Goal: Information Seeking & Learning: Learn about a topic

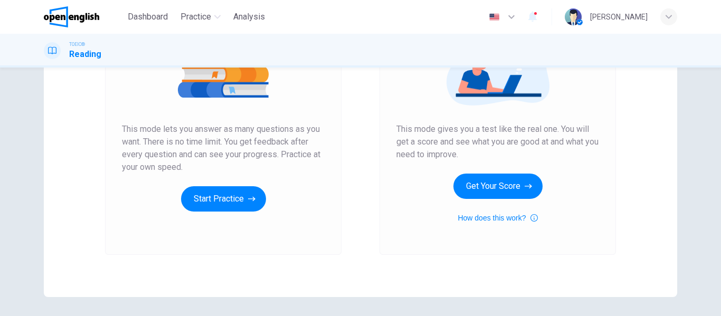
scroll to position [194, 0]
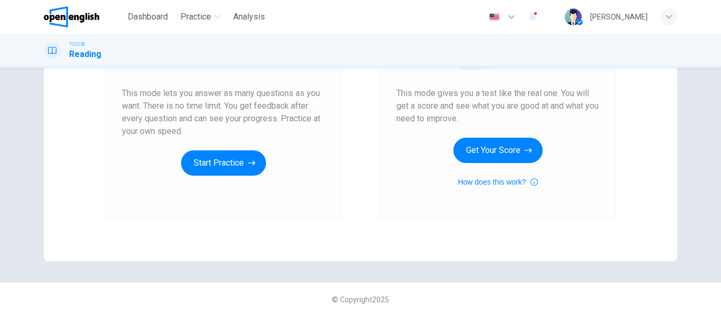
click at [254, 201] on div "Unlimited Practice This mode lets you answer as many questions as you want. The…" at bounding box center [223, 78] width 236 height 282
click at [201, 196] on div "Unlimited Practice This mode lets you answer as many questions as you want. The…" at bounding box center [223, 78] width 236 height 282
click at [220, 169] on button "Start Practice" at bounding box center [223, 162] width 85 height 25
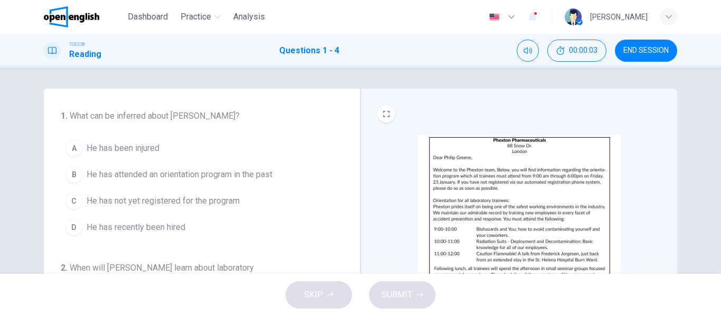
scroll to position [53, 0]
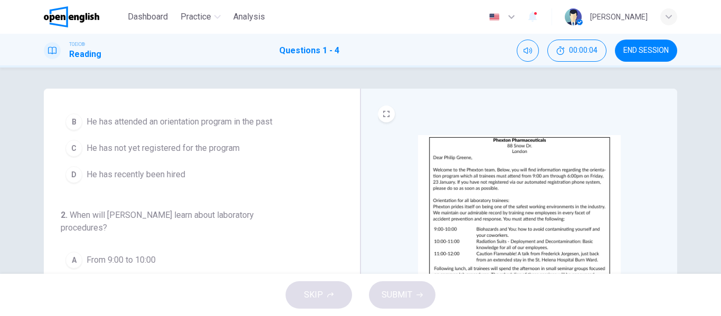
click at [524, 169] on img at bounding box center [519, 227] width 203 height 184
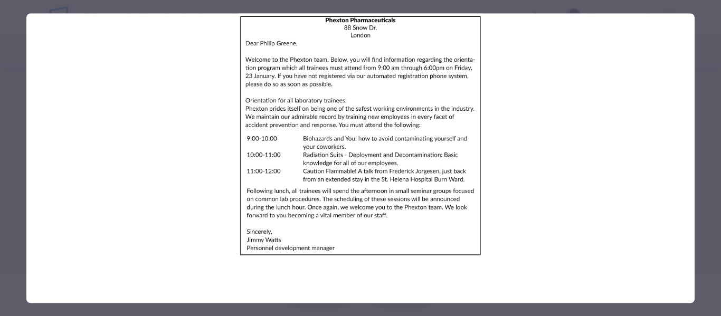
click at [74, 71] on img at bounding box center [360, 135] width 668 height 245
click at [563, 213] on img at bounding box center [360, 135] width 668 height 245
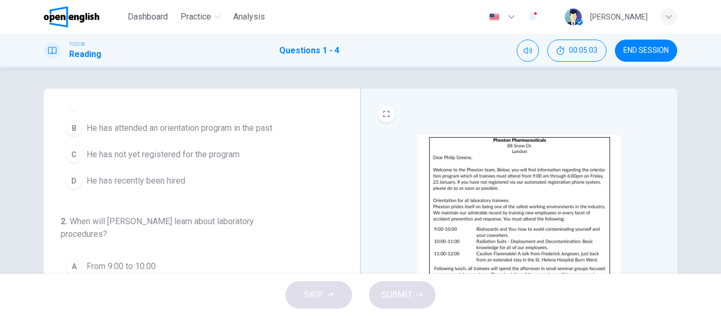
scroll to position [0, 0]
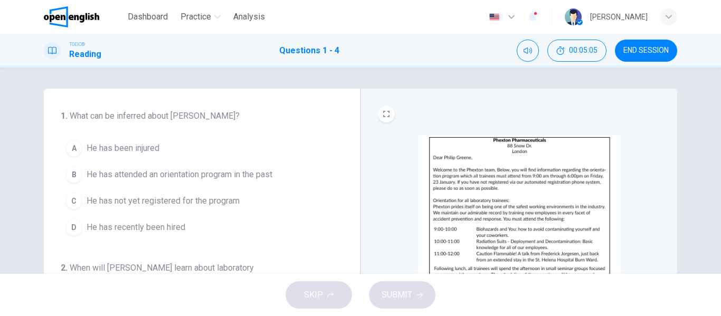
click at [107, 226] on span "He has recently been hired" at bounding box center [136, 227] width 99 height 13
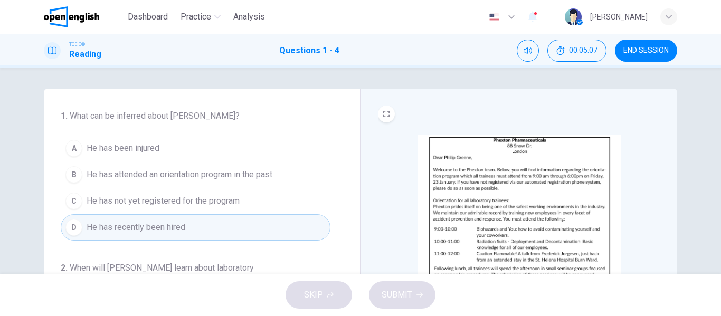
drag, startPoint x: 343, startPoint y: 156, endPoint x: 349, endPoint y: 186, distance: 30.7
click at [349, 186] on div "1 . What can be inferred about [PERSON_NAME]? A He has been injured [PERSON_NAM…" at bounding box center [202, 272] width 317 height 367
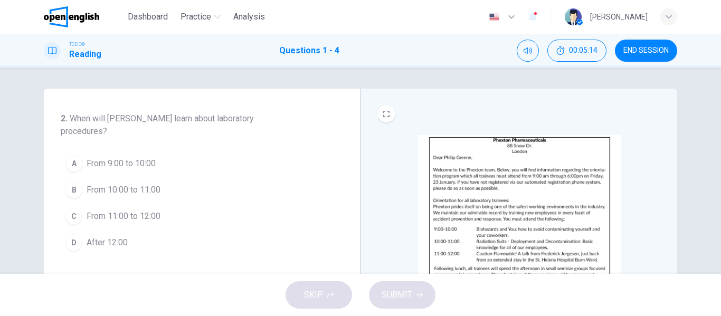
scroll to position [153, 0]
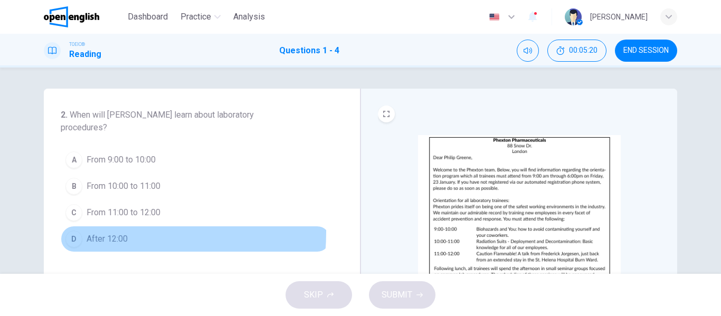
click at [100, 232] on button "D After 12:00" at bounding box center [196, 239] width 270 height 26
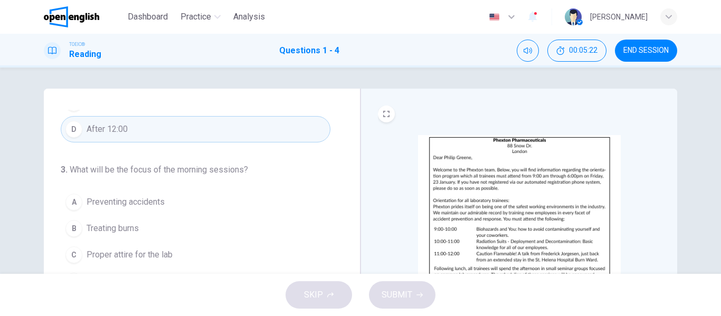
scroll to position [275, 0]
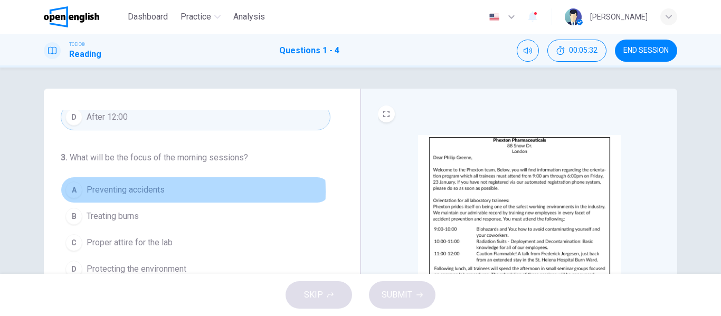
click at [97, 192] on span "Preventing accidents" at bounding box center [126, 190] width 78 height 13
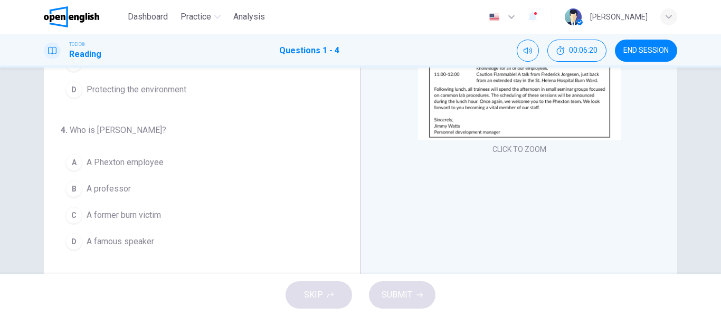
scroll to position [203, 0]
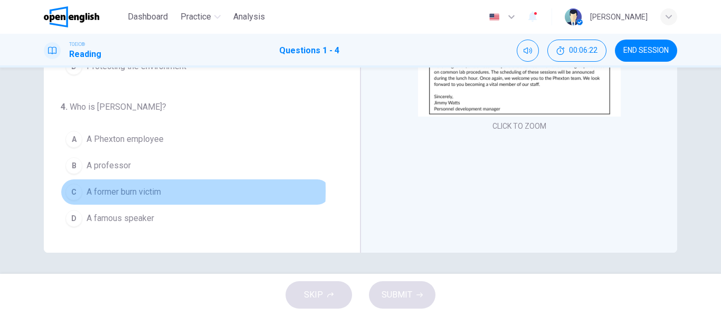
click at [73, 191] on div "C" at bounding box center [73, 192] width 17 height 17
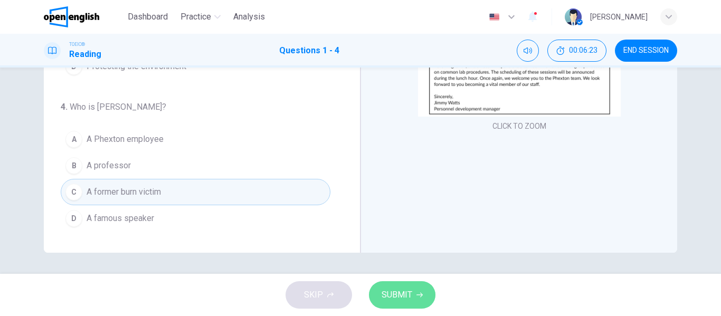
click at [395, 292] on span "SUBMIT" at bounding box center [397, 295] width 31 height 15
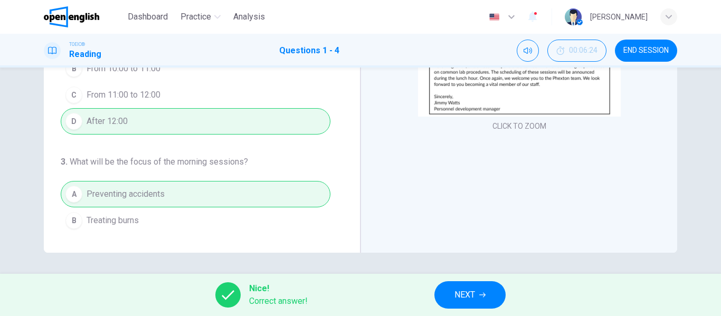
scroll to position [275, 0]
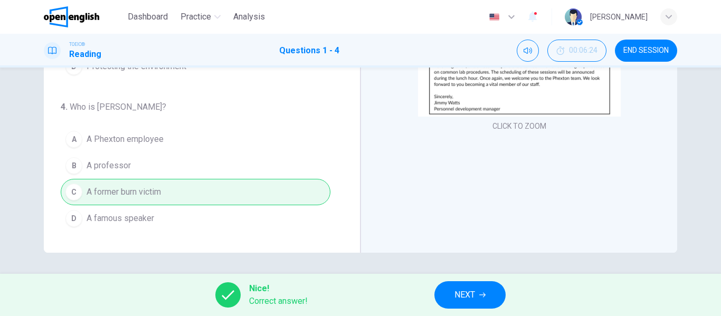
click at [459, 295] on span "NEXT" at bounding box center [464, 295] width 21 height 15
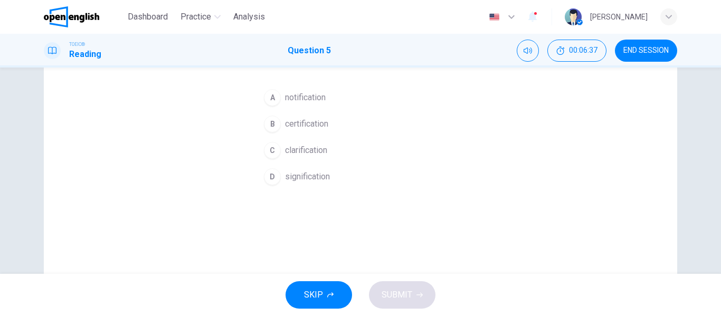
scroll to position [53, 0]
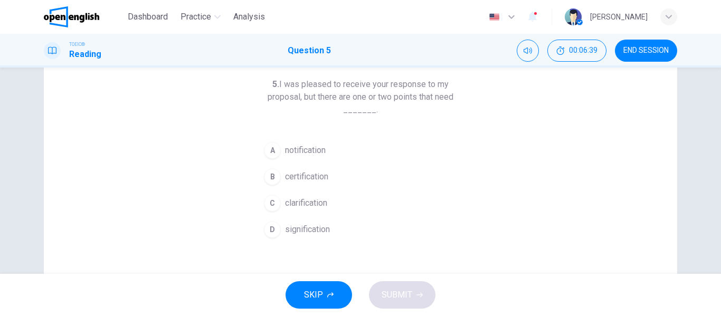
click at [269, 201] on div "C" at bounding box center [272, 203] width 17 height 17
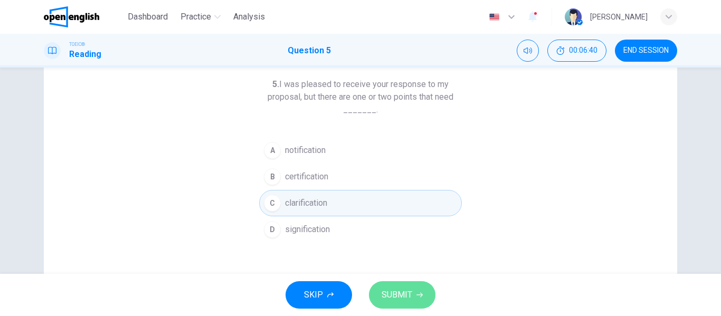
click at [405, 296] on span "SUBMIT" at bounding box center [397, 295] width 31 height 15
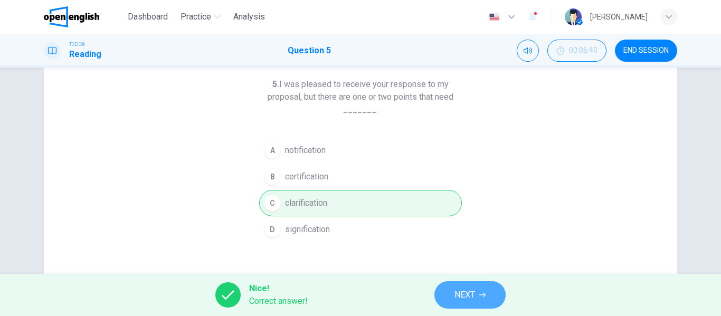
click at [461, 289] on span "NEXT" at bounding box center [464, 295] width 21 height 15
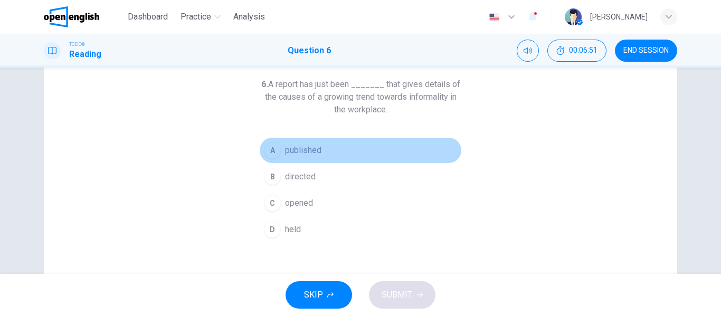
click at [288, 151] on span "published" at bounding box center [303, 150] width 36 height 13
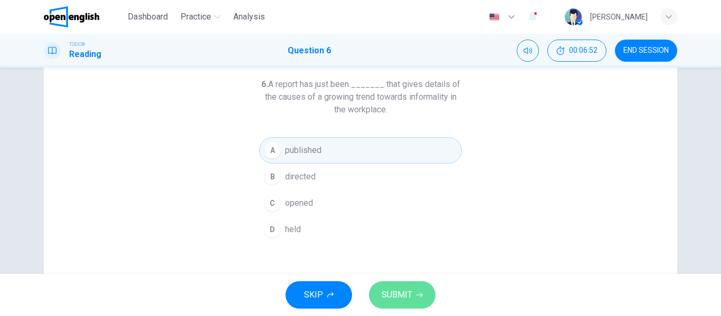
click at [395, 292] on span "SUBMIT" at bounding box center [397, 295] width 31 height 15
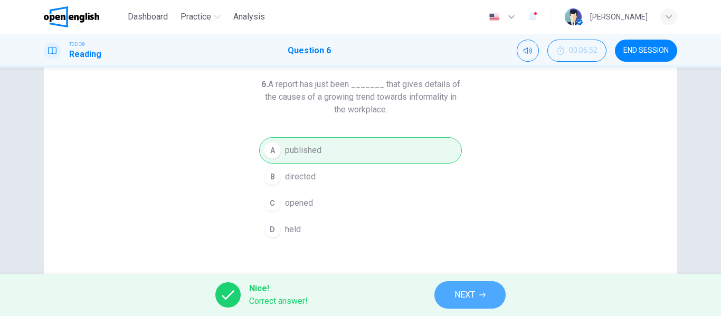
drag, startPoint x: 457, startPoint y: 303, endPoint x: 448, endPoint y: 298, distance: 10.7
click at [457, 303] on button "NEXT" at bounding box center [469, 294] width 71 height 27
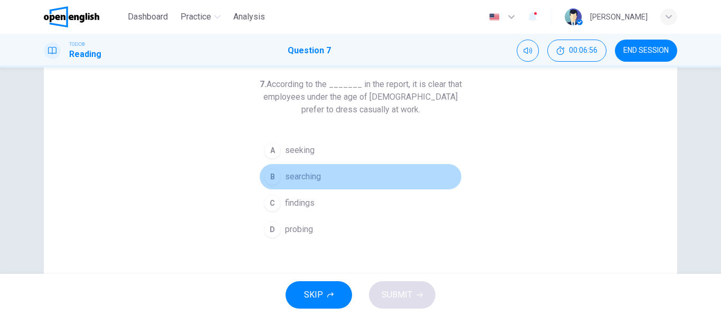
click at [287, 177] on span "searching" at bounding box center [303, 176] width 36 height 13
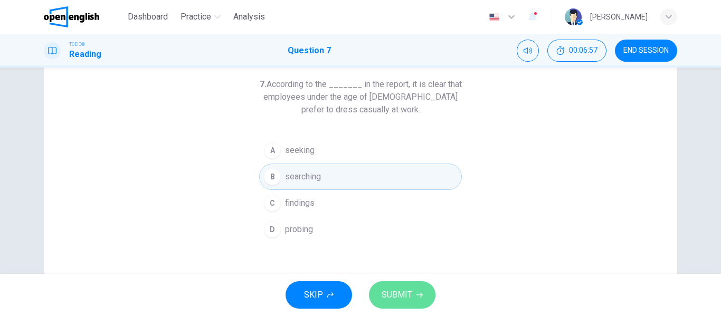
click at [423, 295] on button "SUBMIT" at bounding box center [402, 294] width 67 height 27
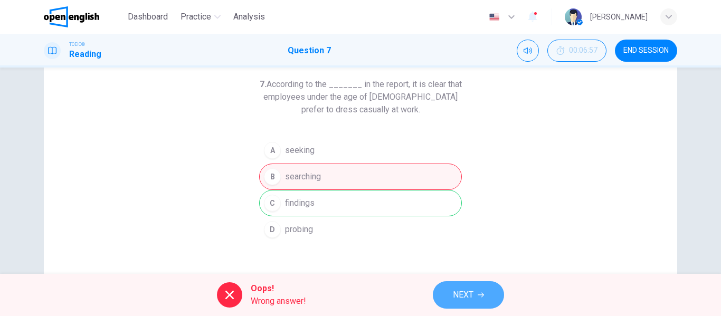
click at [470, 294] on span "NEXT" at bounding box center [463, 295] width 21 height 15
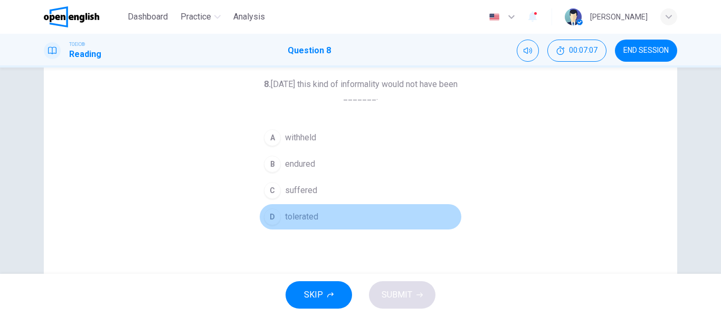
click at [307, 213] on span "tolerated" at bounding box center [301, 217] width 33 height 13
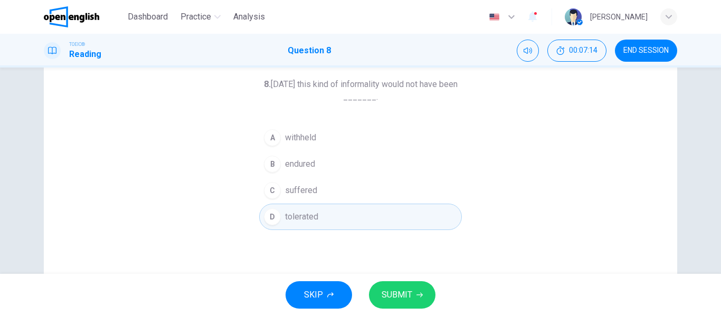
click at [415, 291] on button "SUBMIT" at bounding box center [402, 294] width 67 height 27
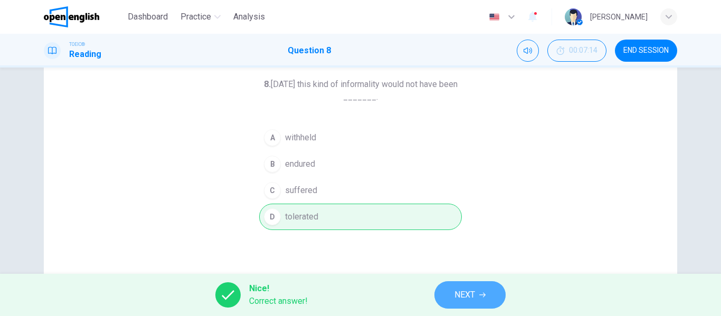
click at [466, 300] on span "NEXT" at bounding box center [464, 295] width 21 height 15
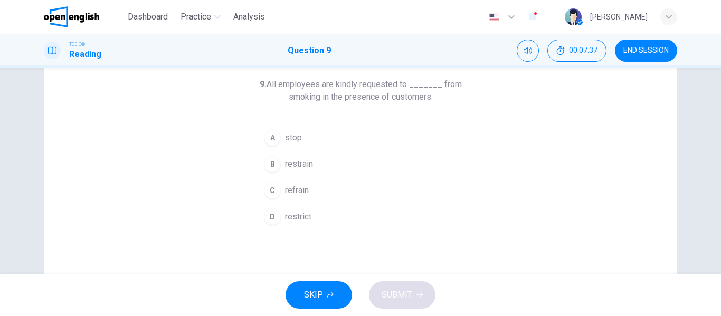
click at [288, 137] on span "stop" at bounding box center [293, 137] width 17 height 13
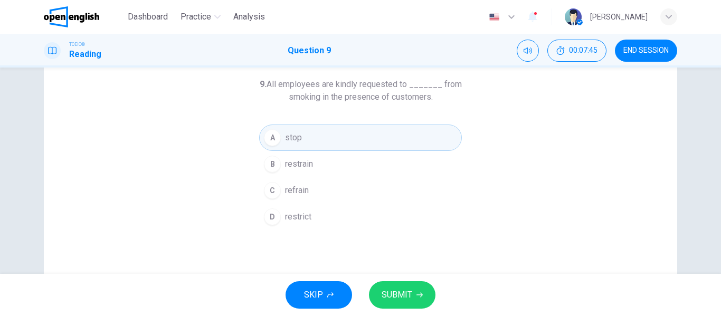
click at [288, 189] on span "refrain" at bounding box center [297, 190] width 24 height 13
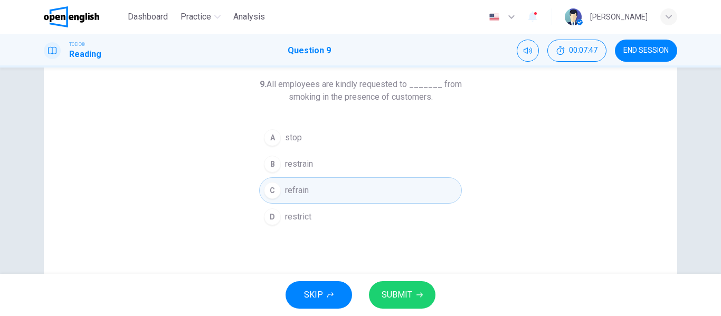
click at [393, 304] on button "SUBMIT" at bounding box center [402, 294] width 67 height 27
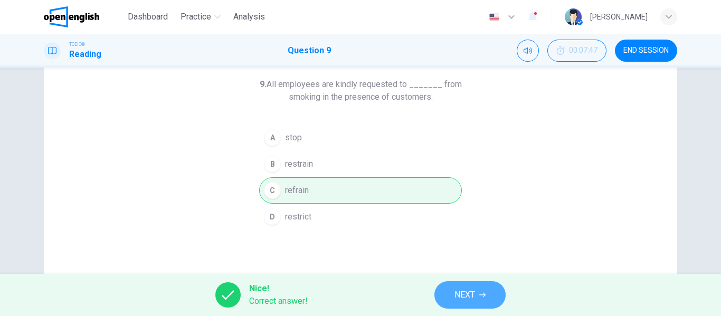
click at [458, 295] on span "NEXT" at bounding box center [464, 295] width 21 height 15
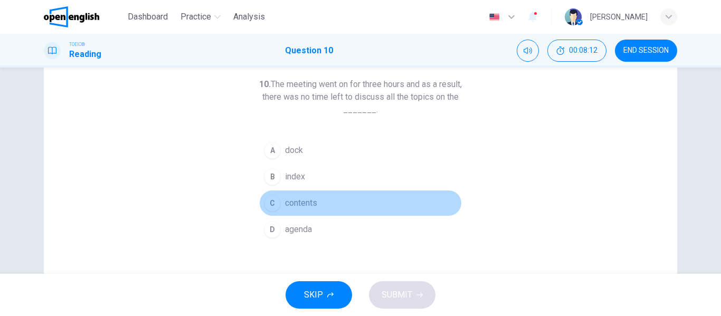
click at [295, 204] on span "contents" at bounding box center [301, 203] width 32 height 13
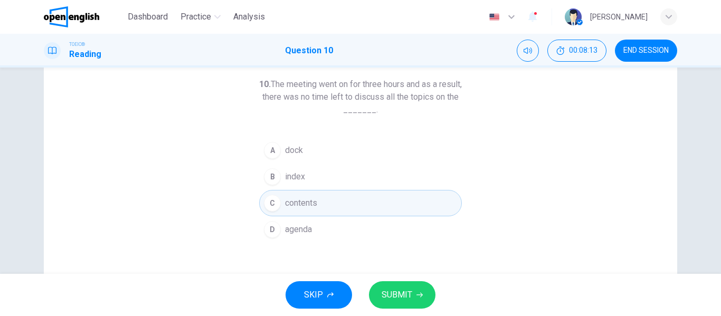
click at [403, 297] on span "SUBMIT" at bounding box center [397, 295] width 31 height 15
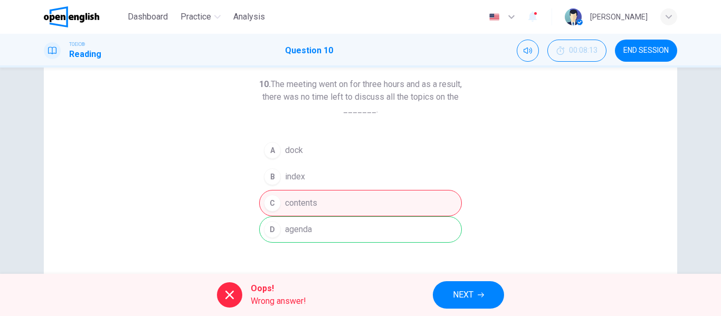
click at [324, 234] on div "A dock B index C contents D agenda" at bounding box center [360, 190] width 203 height 106
click at [471, 301] on span "NEXT" at bounding box center [463, 295] width 21 height 15
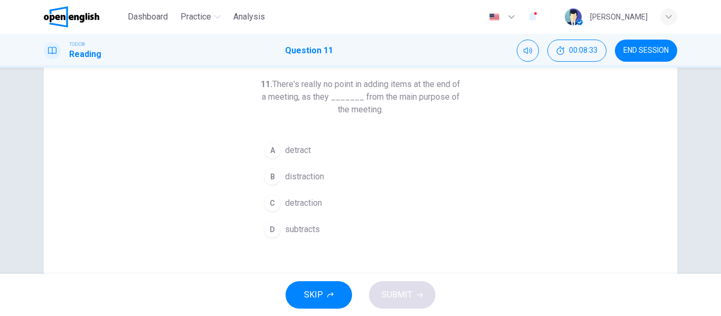
click at [296, 152] on span "detract" at bounding box center [298, 150] width 26 height 13
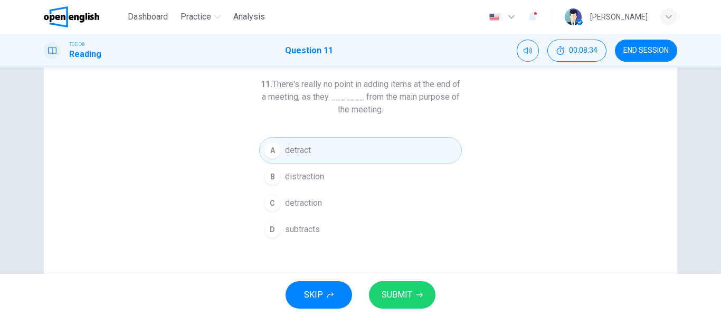
click at [388, 288] on span "SUBMIT" at bounding box center [397, 295] width 31 height 15
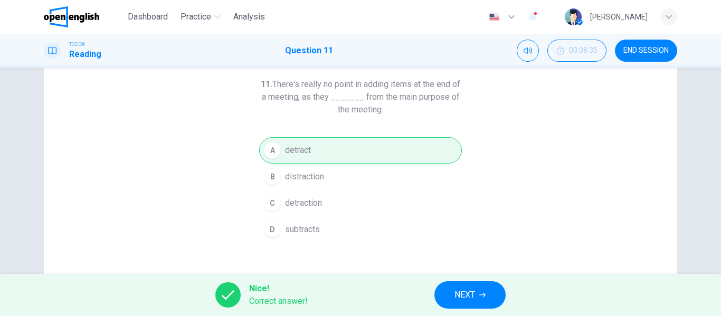
click at [451, 298] on button "NEXT" at bounding box center [469, 294] width 71 height 27
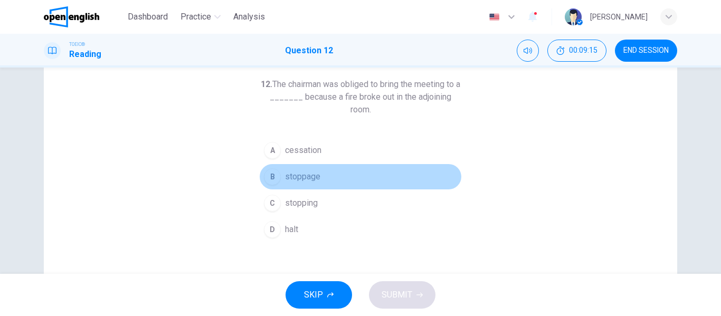
click at [300, 177] on span "stoppage" at bounding box center [302, 176] width 35 height 13
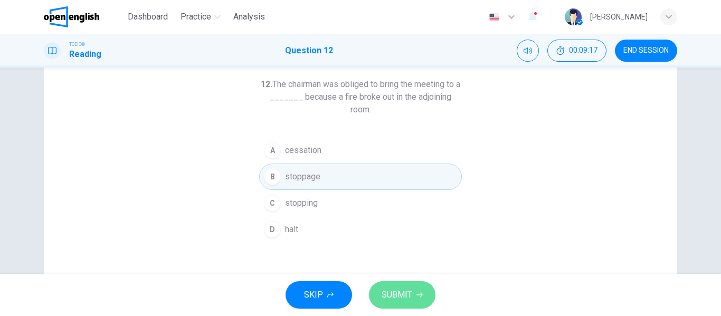
click at [391, 295] on span "SUBMIT" at bounding box center [397, 295] width 31 height 15
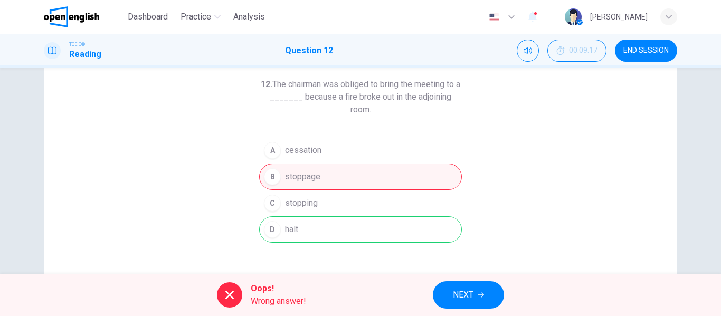
click at [473, 293] on span "NEXT" at bounding box center [463, 295] width 21 height 15
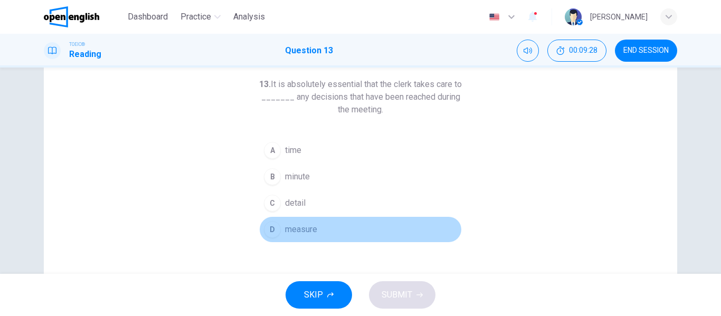
click at [306, 226] on span "measure" at bounding box center [301, 229] width 32 height 13
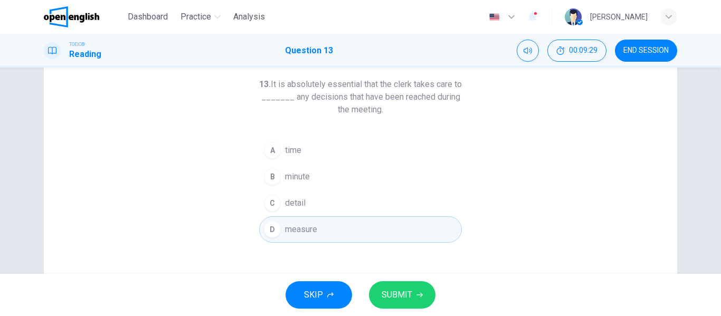
click at [409, 300] on span "SUBMIT" at bounding box center [397, 295] width 31 height 15
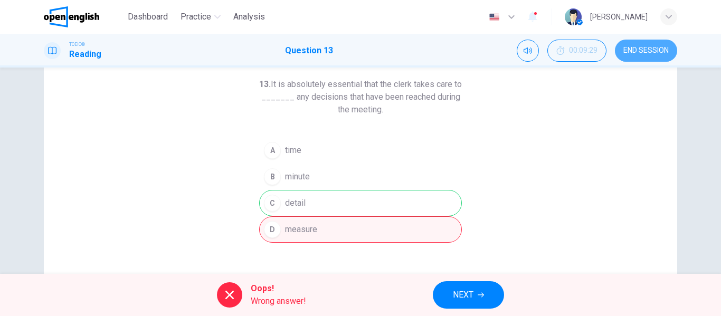
click at [654, 56] on button "END SESSION" at bounding box center [646, 51] width 62 height 22
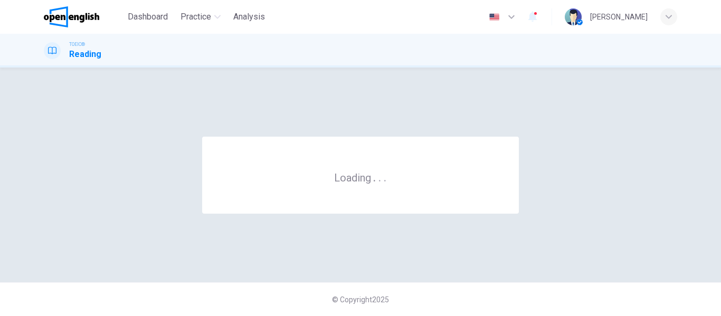
scroll to position [0, 0]
